Goal: Information Seeking & Learning: Learn about a topic

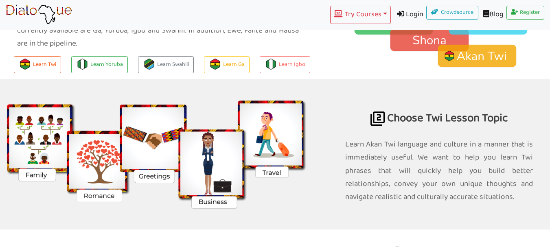
scroll to position [651, 0]
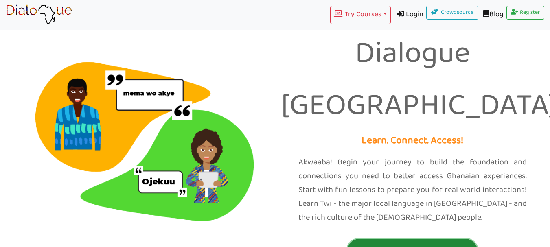
click at [383, 243] on p "Twi Course Sign Up" at bounding box center [412, 250] width 126 height 15
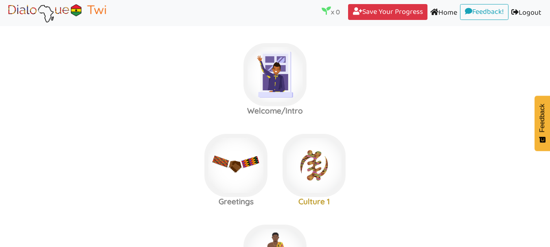
scroll to position [41, 0]
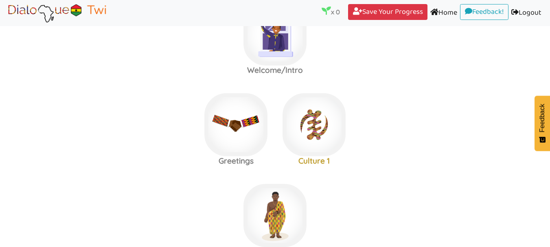
scroll to position [81, 0]
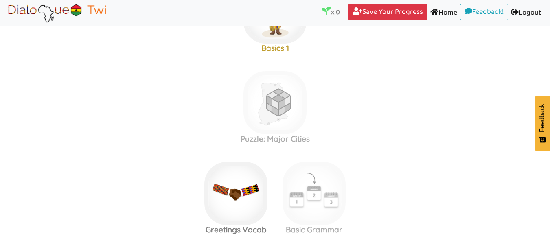
scroll to position [285, 0]
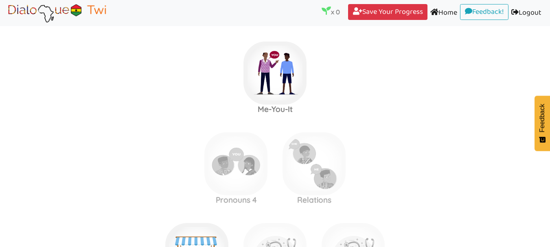
scroll to position [651, 0]
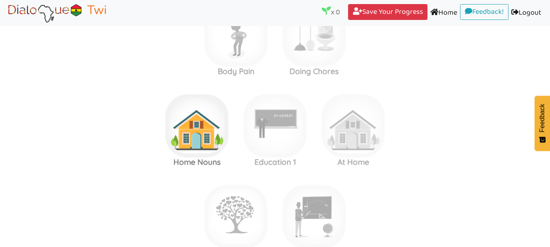
scroll to position [1506, 0]
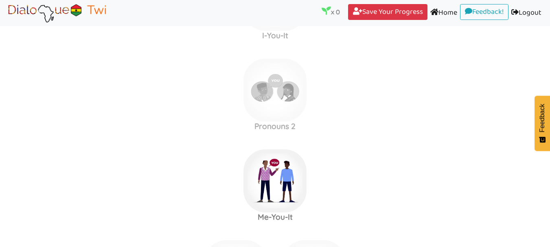
scroll to position [369, 0]
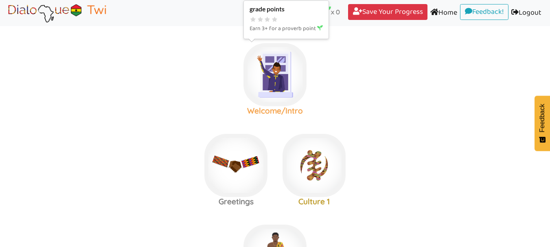
click at [281, 75] on img at bounding box center [274, 74] width 63 height 63
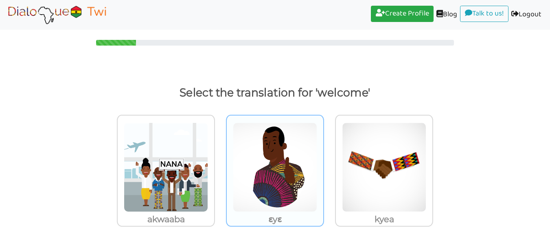
scroll to position [3, 0]
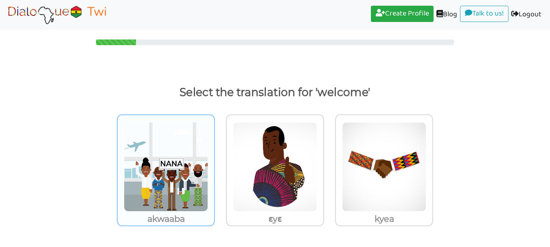
click at [176, 178] on img at bounding box center [166, 167] width 84 height 90
click at [214, 165] on input "akwaaba" at bounding box center [217, 162] width 6 height 6
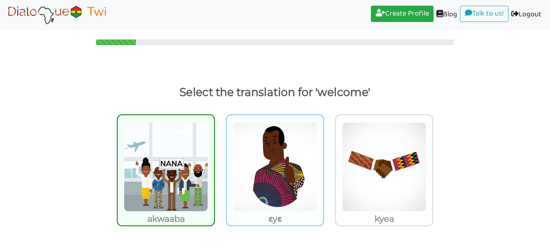
click at [248, 157] on img at bounding box center [275, 167] width 84 height 90
click at [323, 159] on input "ɛyɛ" at bounding box center [326, 162] width 6 height 6
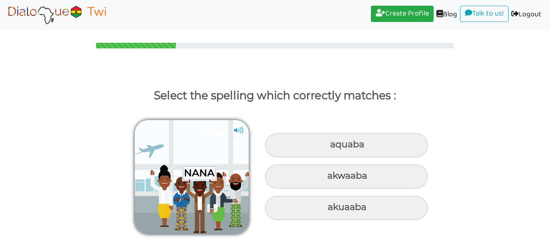
scroll to position [0, 0]
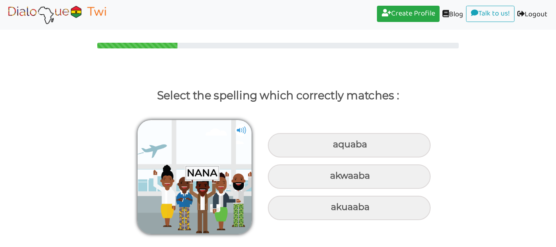
click at [239, 128] on img at bounding box center [241, 130] width 12 height 12
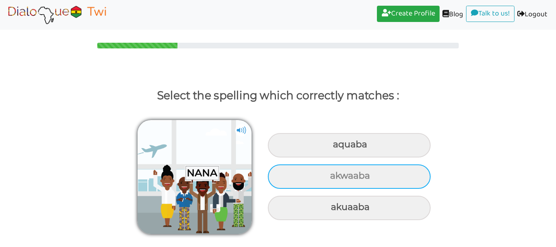
click at [373, 174] on div "akwaaba" at bounding box center [349, 176] width 163 height 24
click at [334, 174] on input "akwaaba" at bounding box center [330, 175] width 5 height 5
radio input "true"
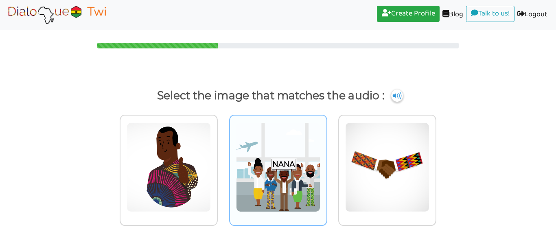
click at [284, 162] on img at bounding box center [278, 167] width 84 height 90
click at [326, 162] on input "radio" at bounding box center [329, 162] width 6 height 6
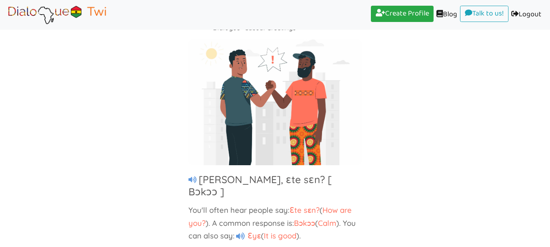
scroll to position [70, 0]
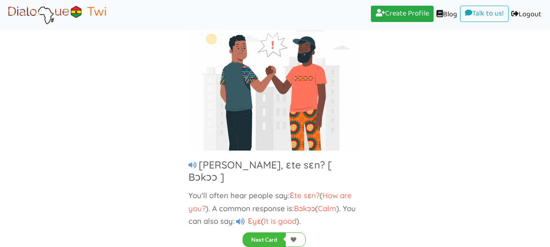
click at [242, 218] on icon at bounding box center [240, 222] width 9 height 8
click at [191, 164] on icon at bounding box center [192, 165] width 8 height 7
click at [240, 218] on icon at bounding box center [240, 222] width 9 height 8
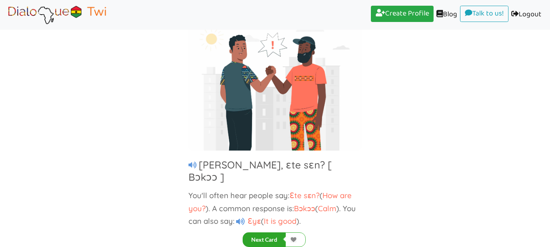
click at [265, 237] on button "Next Card" at bounding box center [264, 239] width 43 height 15
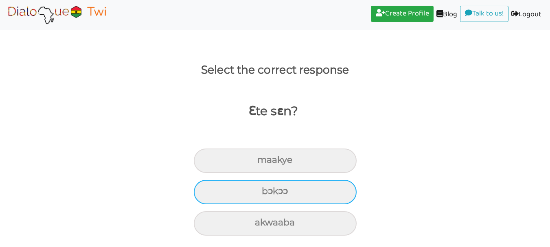
click at [300, 190] on div "bɔkɔɔ" at bounding box center [275, 192] width 163 height 24
click at [268, 190] on input "bɔkɔɔ" at bounding box center [264, 191] width 5 height 5
radio input "true"
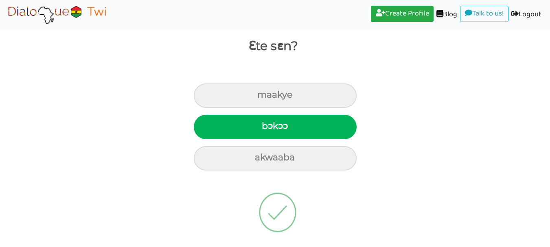
scroll to position [0, 0]
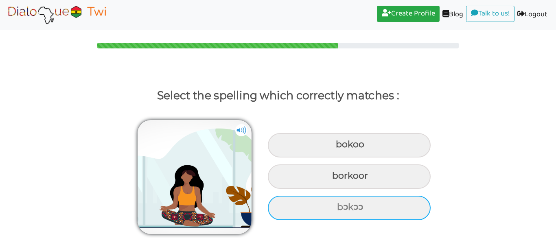
click at [299, 197] on div "bɔkɔɔ" at bounding box center [349, 208] width 163 height 24
click at [335, 205] on input "bɔkɔɔ" at bounding box center [337, 207] width 5 height 5
radio input "true"
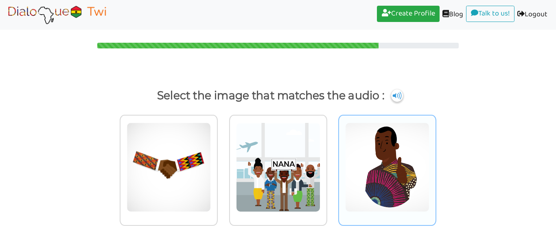
click at [381, 148] on img at bounding box center [387, 167] width 84 height 90
click at [435, 159] on input "radio" at bounding box center [438, 162] width 6 height 6
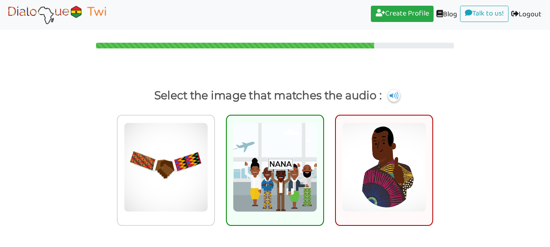
click at [299, 153] on img at bounding box center [275, 167] width 84 height 90
click at [323, 159] on input "radio" at bounding box center [326, 162] width 6 height 6
click at [396, 96] on img at bounding box center [394, 95] width 12 height 13
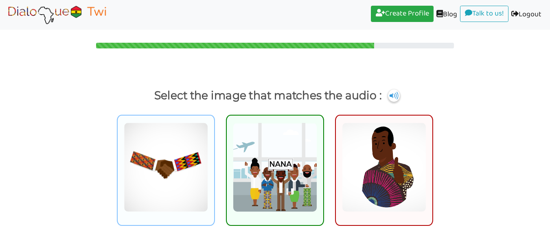
click at [192, 162] on img at bounding box center [166, 167] width 84 height 90
click at [214, 162] on input "radio" at bounding box center [217, 162] width 6 height 6
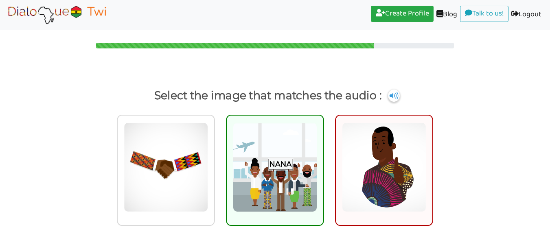
click at [288, 152] on img at bounding box center [275, 167] width 84 height 90
click at [323, 159] on input "radio" at bounding box center [326, 162] width 6 height 6
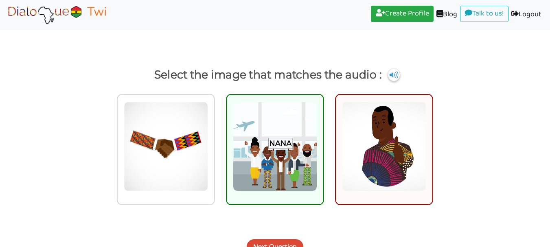
scroll to position [32, 0]
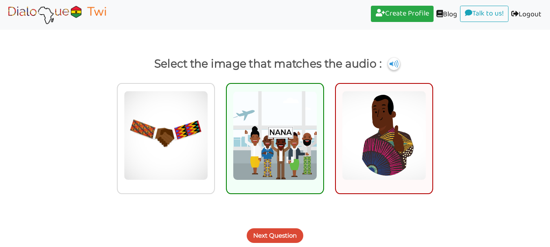
click at [286, 234] on button "Next Question" at bounding box center [275, 235] width 57 height 15
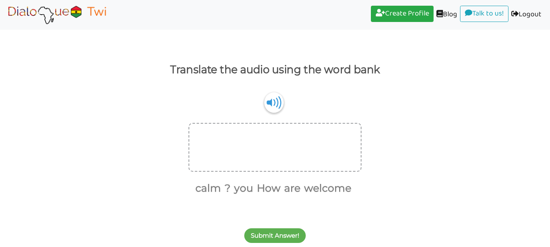
scroll to position [26, 0]
click at [275, 100] on img at bounding box center [274, 102] width 20 height 21
click at [263, 189] on button "How" at bounding box center [267, 188] width 26 height 15
click at [274, 189] on button "are" at bounding box center [277, 188] width 19 height 15
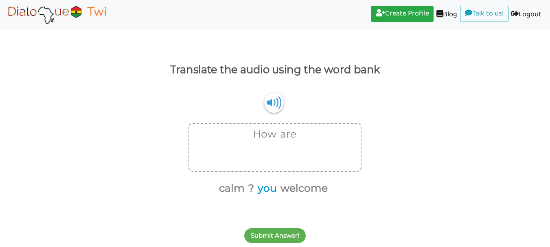
click at [264, 189] on button "you" at bounding box center [266, 188] width 22 height 15
click at [261, 190] on button "?" at bounding box center [261, 188] width 9 height 15
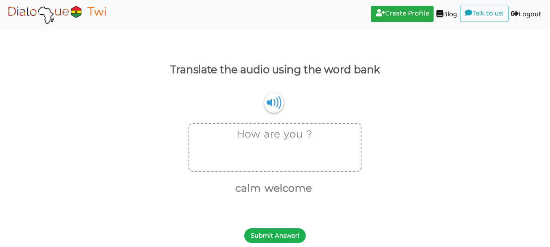
click at [272, 233] on button "Submit Answer!" at bounding box center [274, 235] width 61 height 15
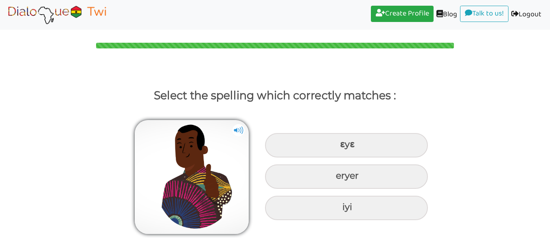
scroll to position [0, 0]
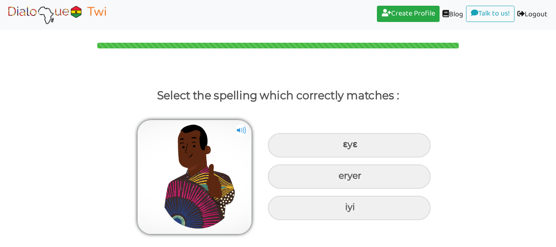
click at [240, 128] on img at bounding box center [241, 130] width 12 height 12
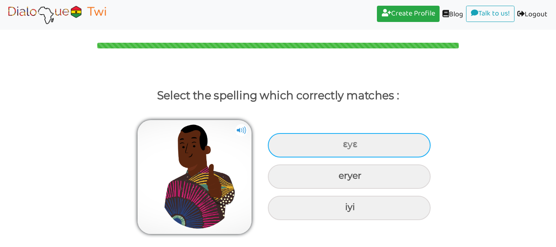
click at [292, 139] on div "ɛyɛ" at bounding box center [349, 145] width 163 height 24
click at [341, 142] on input "ɛyɛ" at bounding box center [343, 144] width 5 height 5
radio input "true"
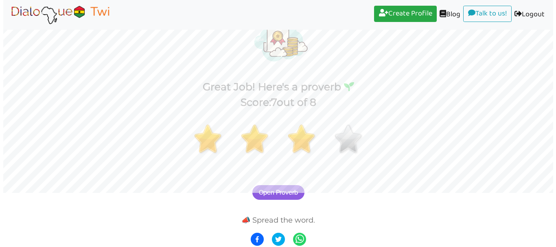
scroll to position [55, 0]
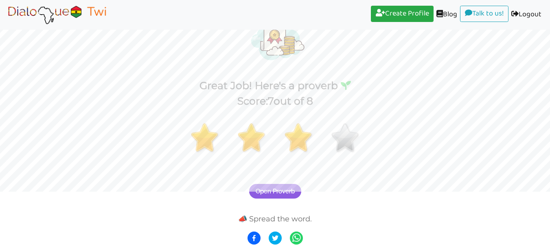
click at [273, 188] on span "Open Proverb" at bounding box center [275, 191] width 39 height 7
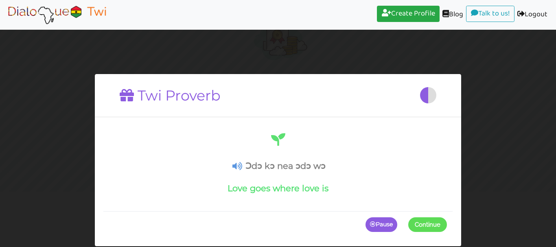
click at [239, 167] on icon at bounding box center [237, 166] width 10 height 9
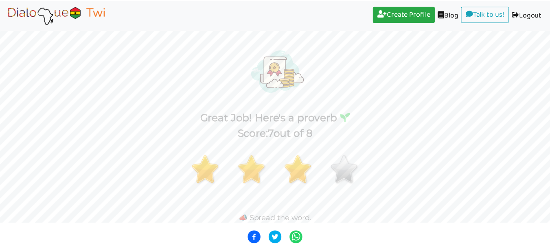
scroll to position [23, 0]
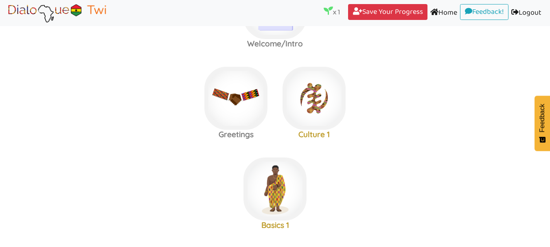
scroll to position [81, 0]
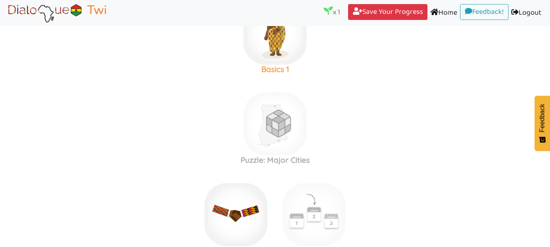
scroll to position [203, 0]
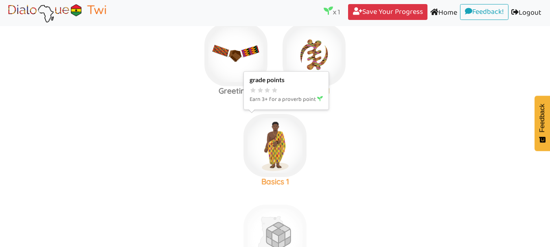
scroll to position [122, 0]
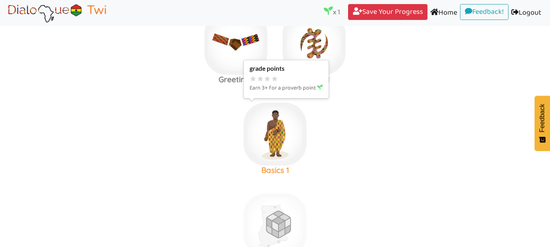
click at [275, 131] on img at bounding box center [274, 134] width 63 height 63
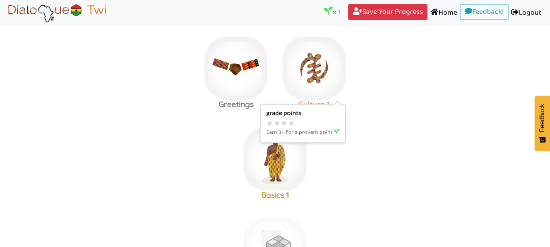
click at [304, 72] on img at bounding box center [313, 68] width 63 height 63
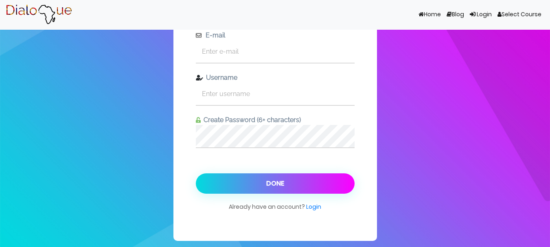
scroll to position [41, 0]
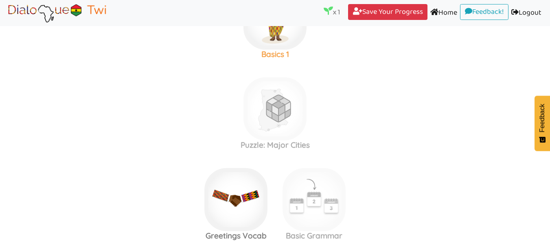
scroll to position [269, 0]
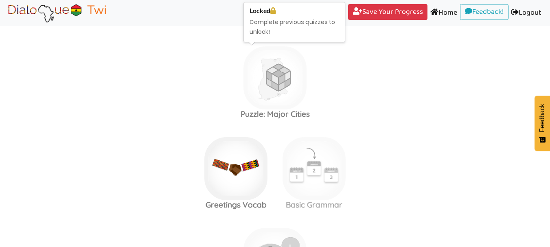
click at [269, 68] on img at bounding box center [274, 77] width 63 height 63
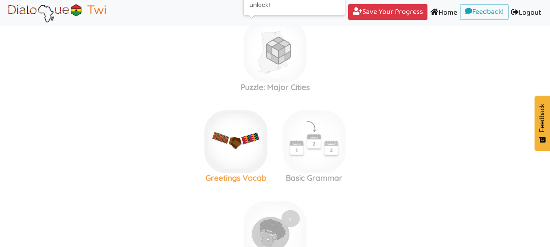
scroll to position [310, 0]
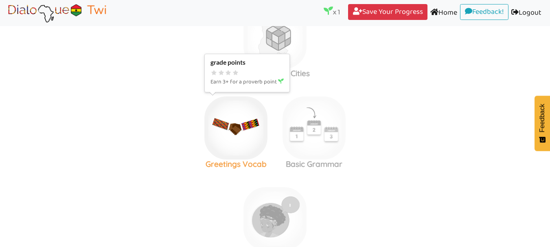
click at [229, 132] on img at bounding box center [235, 127] width 63 height 63
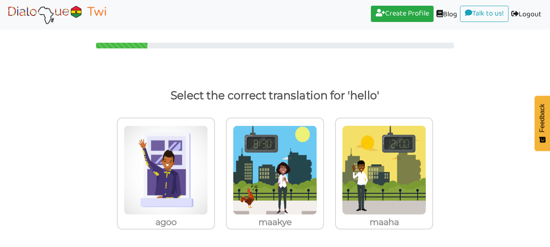
scroll to position [3, 0]
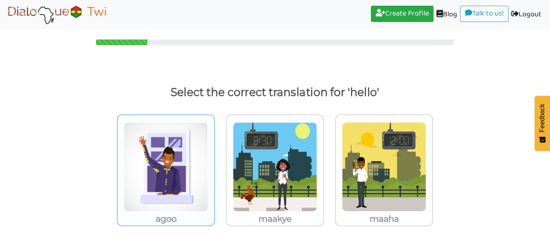
click at [174, 157] on img at bounding box center [166, 167] width 84 height 90
click at [214, 159] on input "agoo" at bounding box center [217, 162] width 6 height 6
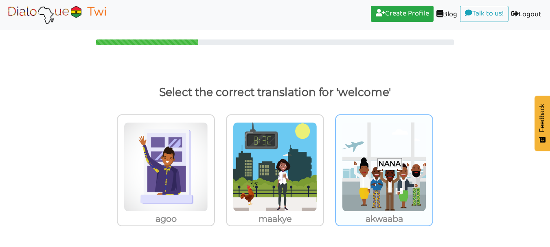
click at [385, 162] on img at bounding box center [384, 167] width 84 height 90
click at [432, 162] on input "akwaaba" at bounding box center [435, 162] width 6 height 6
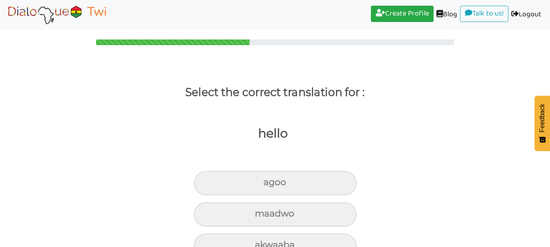
scroll to position [26, 0]
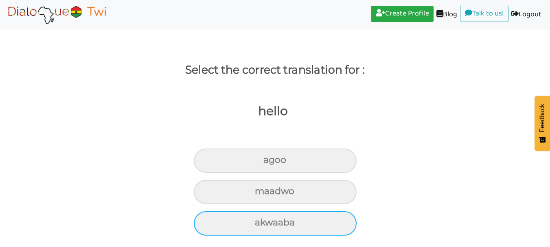
click at [315, 217] on div "akwaaba" at bounding box center [275, 223] width 163 height 24
click at [261, 220] on input "akwaaba" at bounding box center [258, 222] width 5 height 5
radio input "true"
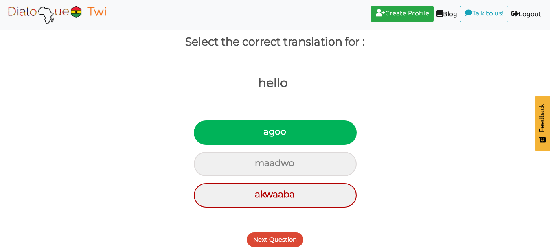
scroll to position [58, 0]
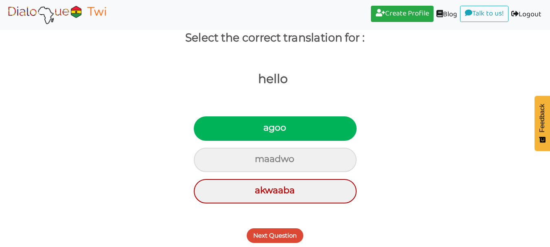
click at [280, 234] on button "Next Question" at bounding box center [275, 235] width 57 height 15
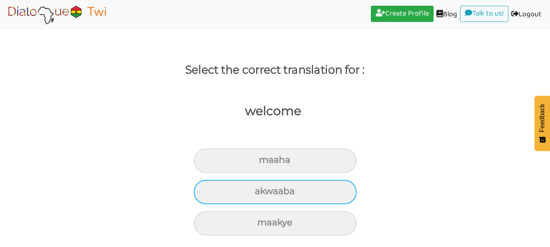
click at [285, 189] on div "akwaaba" at bounding box center [275, 192] width 163 height 24
click at [261, 189] on input "akwaaba" at bounding box center [258, 191] width 5 height 5
radio input "true"
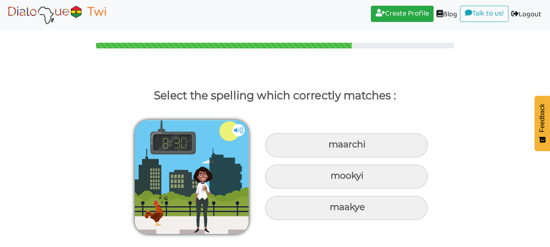
scroll to position [0, 0]
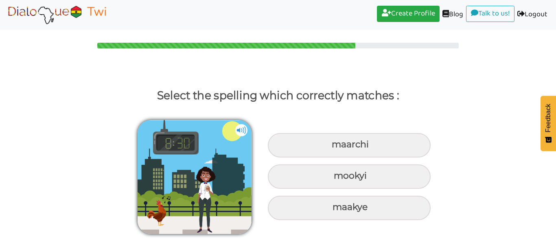
click at [240, 129] on img at bounding box center [241, 130] width 12 height 12
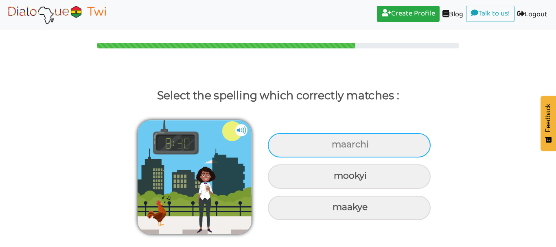
click at [404, 144] on div "maarchi" at bounding box center [349, 145] width 163 height 24
click at [335, 144] on input "maarchi" at bounding box center [332, 144] width 5 height 5
radio input "true"
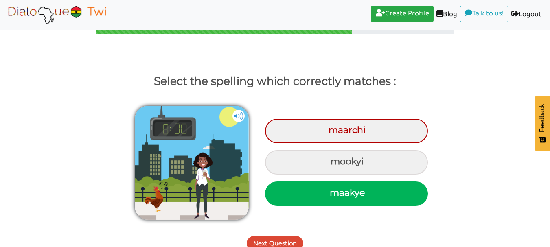
scroll to position [22, 0]
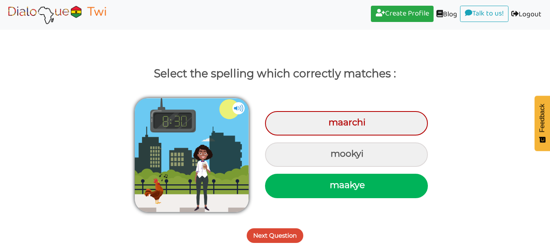
click at [279, 230] on button "Next Question" at bounding box center [275, 235] width 57 height 15
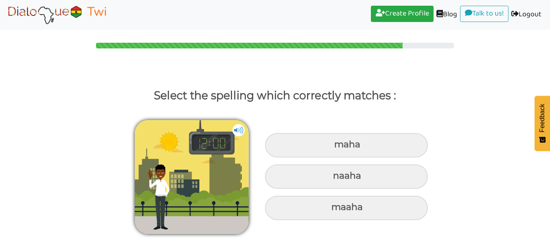
scroll to position [0, 0]
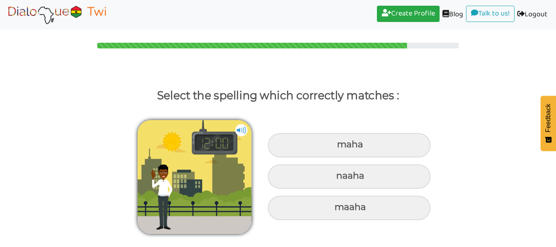
click at [240, 129] on img at bounding box center [241, 130] width 12 height 12
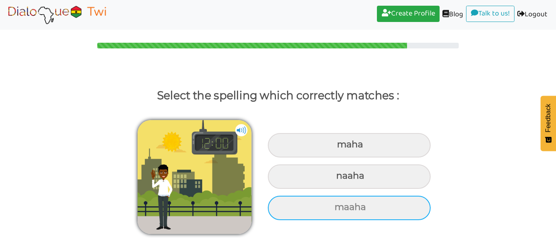
click at [352, 208] on div "maaha" at bounding box center [349, 208] width 163 height 24
click at [338, 208] on input "maaha" at bounding box center [335, 207] width 5 height 5
radio input "true"
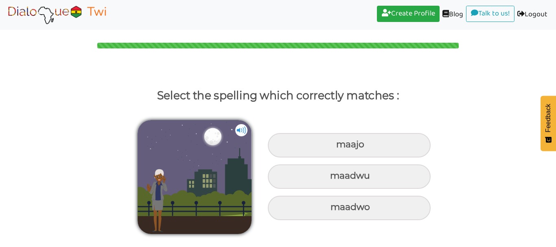
click at [243, 126] on img at bounding box center [241, 130] width 12 height 12
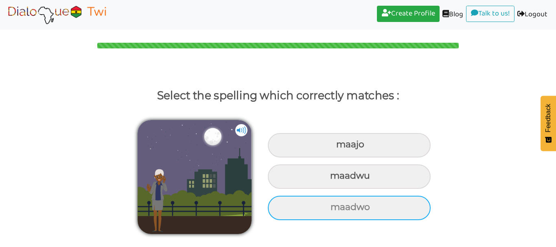
click at [352, 207] on div "maadwo" at bounding box center [349, 208] width 163 height 24
click at [334, 207] on input "maadwo" at bounding box center [331, 207] width 5 height 5
radio input "true"
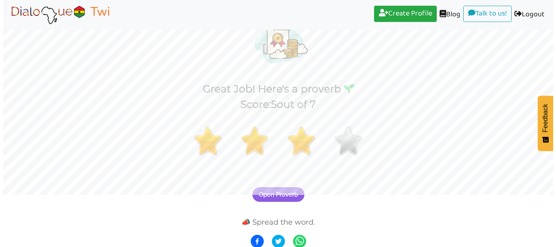
scroll to position [55, 0]
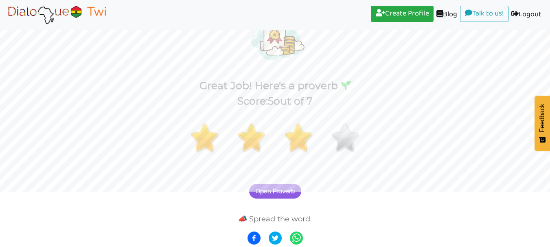
click at [269, 191] on span "Open Proverb" at bounding box center [275, 191] width 39 height 7
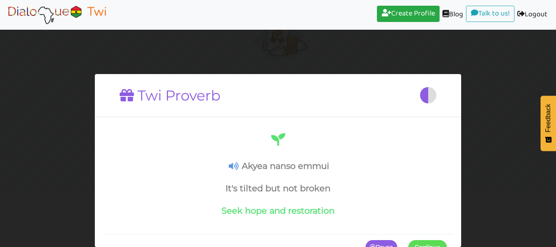
click at [236, 165] on icon at bounding box center [234, 166] width 10 height 9
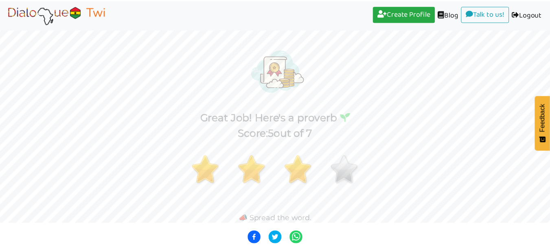
scroll to position [23, 0]
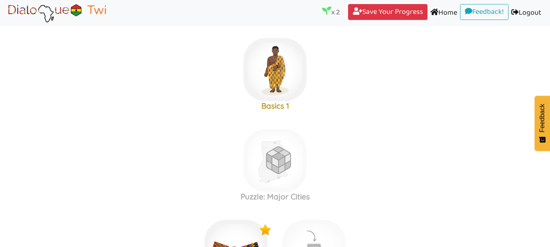
scroll to position [369, 0]
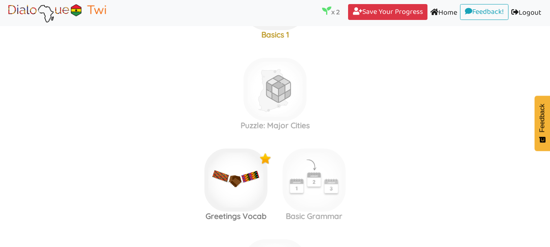
scroll to position [288, 0]
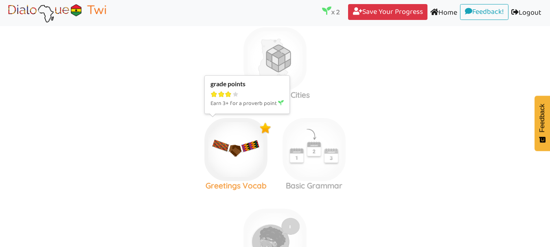
click at [240, 154] on img at bounding box center [235, 149] width 63 height 63
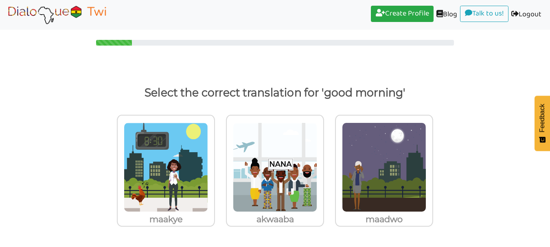
scroll to position [3, 0]
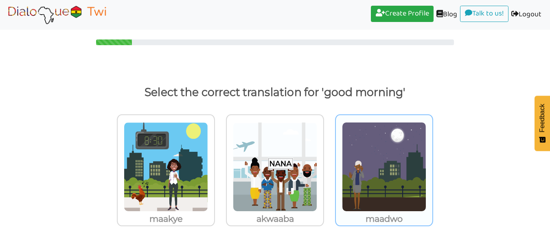
click at [395, 161] on img at bounding box center [384, 167] width 84 height 90
click at [432, 161] on input "maadwo" at bounding box center [435, 162] width 6 height 6
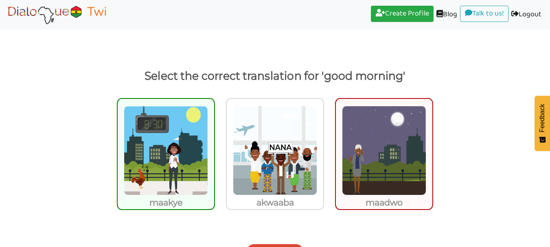
scroll to position [35, 0]
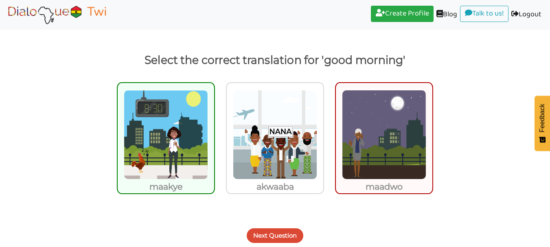
click at [278, 238] on button "Next Question" at bounding box center [275, 235] width 57 height 15
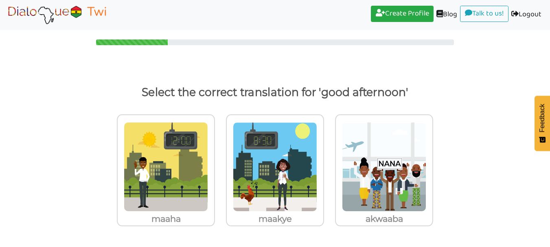
scroll to position [3, 0]
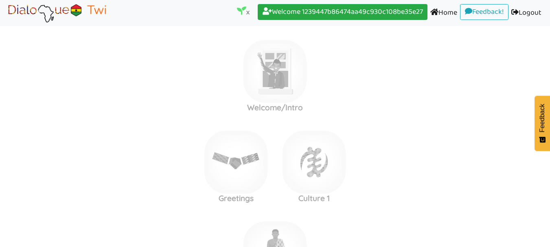
scroll to position [288, 0]
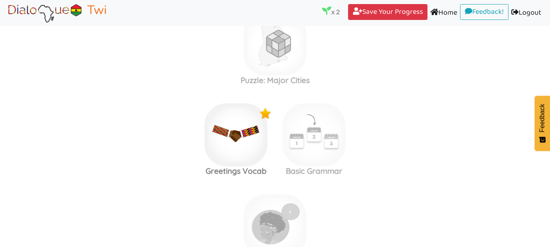
scroll to position [188, 0]
